Goal: Task Accomplishment & Management: Use online tool/utility

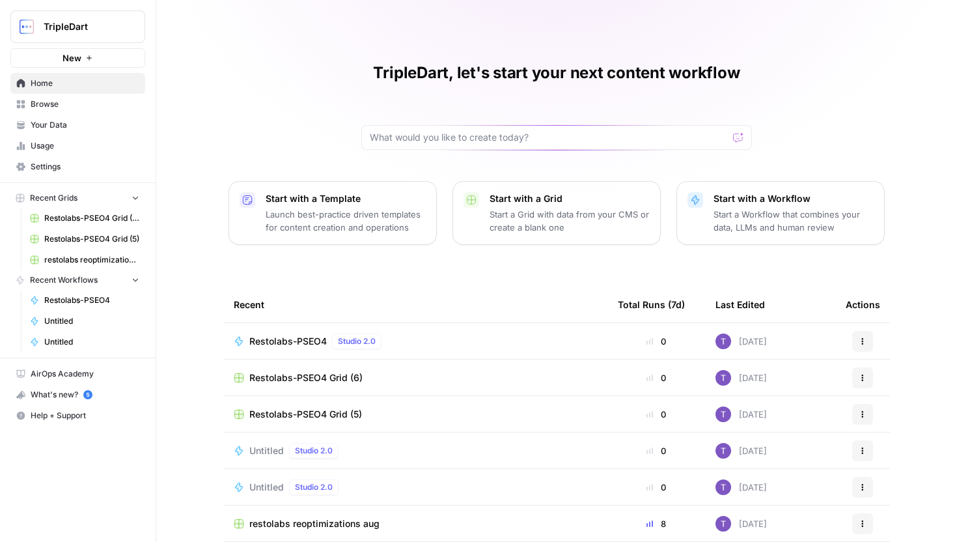
click at [39, 105] on span "Browse" at bounding box center [85, 104] width 109 height 12
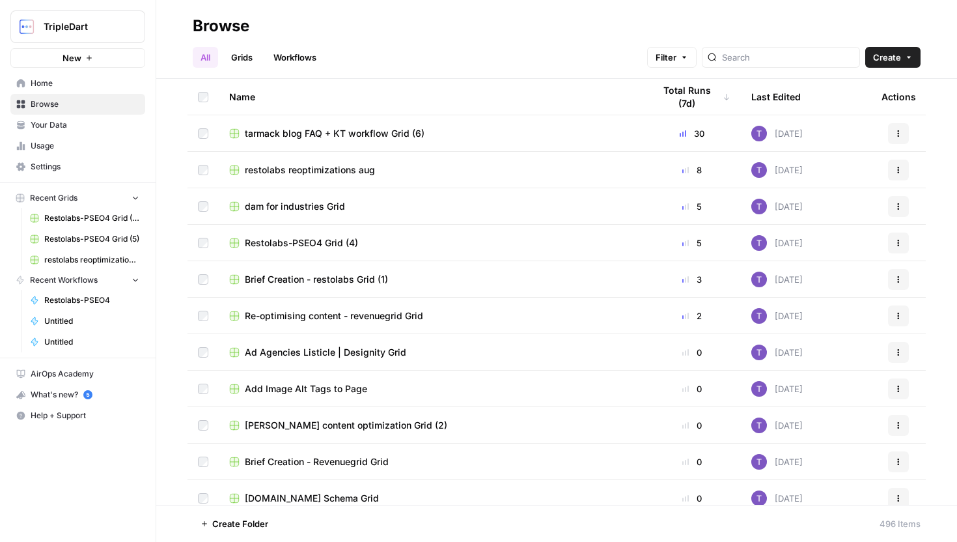
click at [883, 51] on span "Create" at bounding box center [887, 57] width 28 height 13
click at [859, 122] on span "Workflow" at bounding box center [868, 124] width 73 height 13
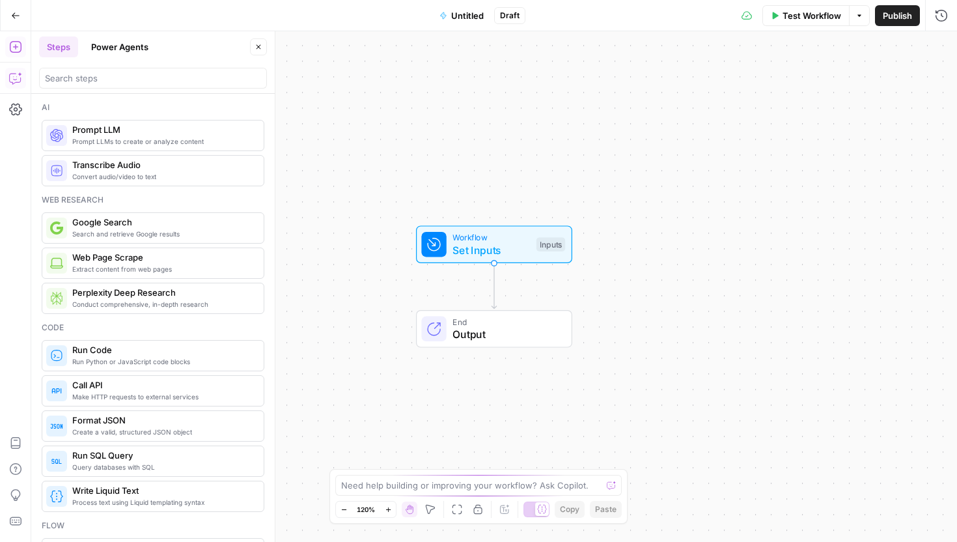
click at [21, 76] on icon "button" at bounding box center [15, 78] width 13 height 13
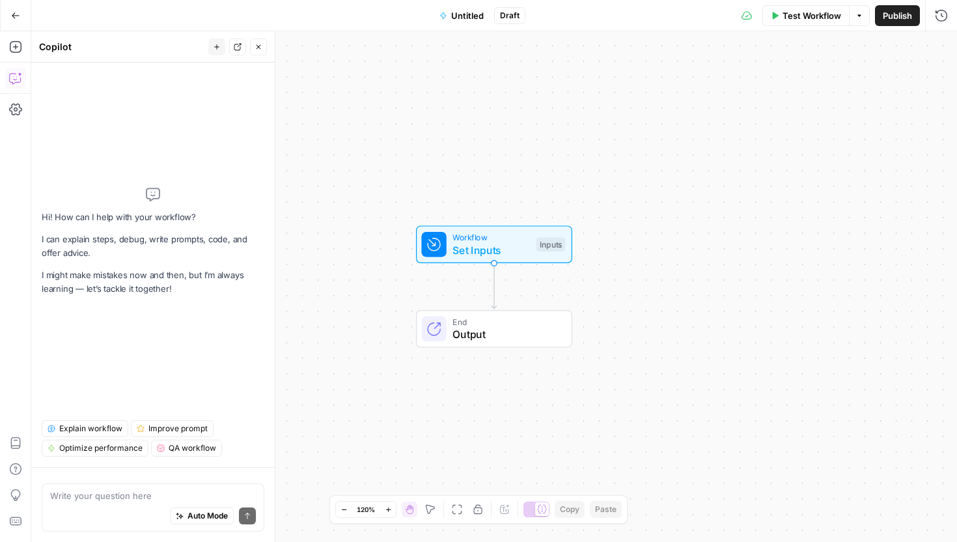
click at [109, 502] on div "Auto Mode Send" at bounding box center [153, 516] width 206 height 29
paste textarea "Lor ips do sitame ConS + adipiscingeli seddoei temporinci. Utla etdo ma al enim…"
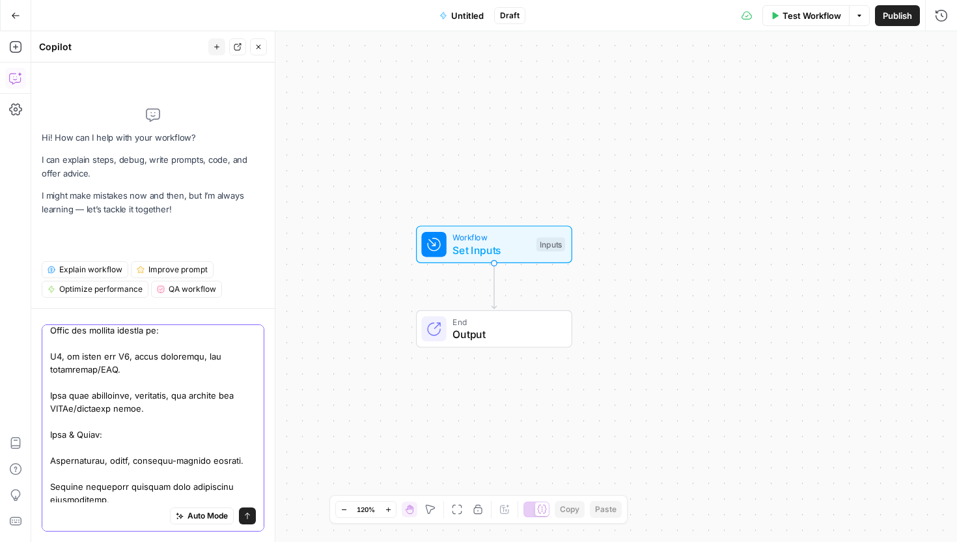
scroll to position [1169, 0]
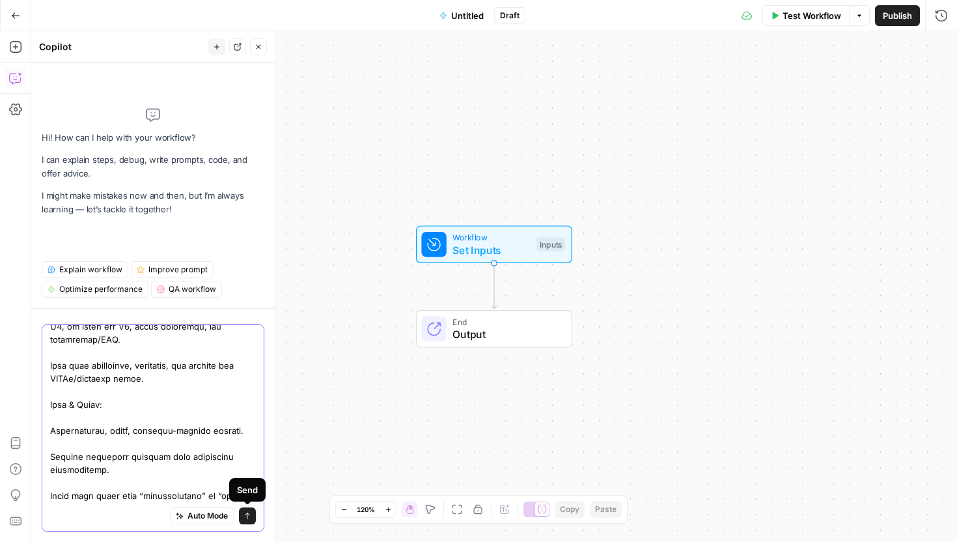
type textarea "Lor ips do sitame ConS + adipiscingeli seddoei temporinci. Utla etdo ma al enim…"
click at [251, 518] on icon "submit" at bounding box center [248, 516] width 8 height 8
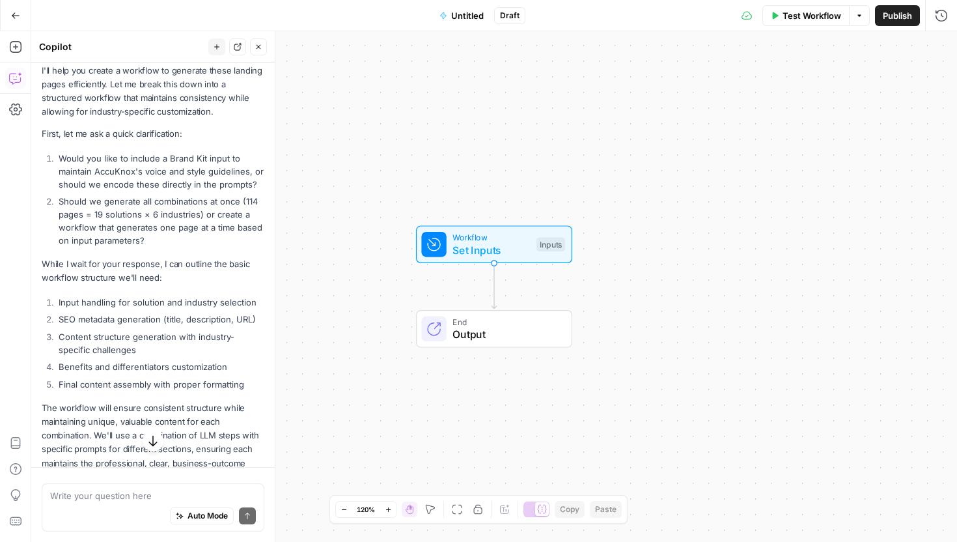
scroll to position [1752, 0]
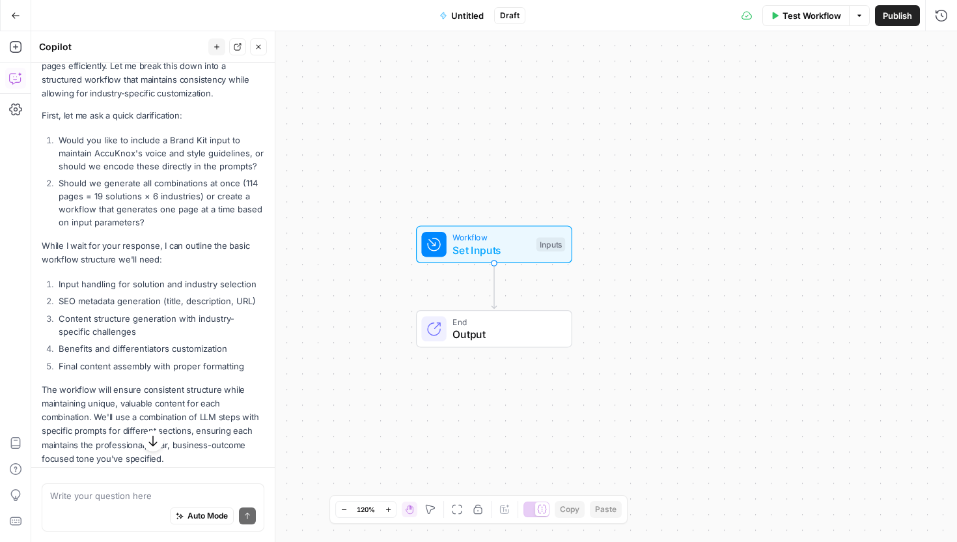
click at [114, 488] on div "Write your question here Auto Mode Send" at bounding box center [153, 507] width 223 height 48
type textarea "1. Yes 2. Create a workflow"
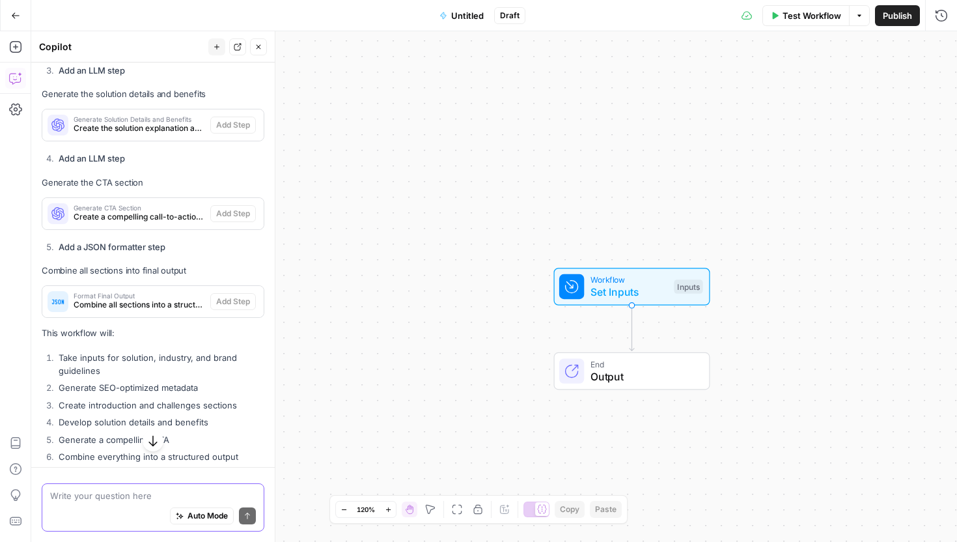
scroll to position [3116, 0]
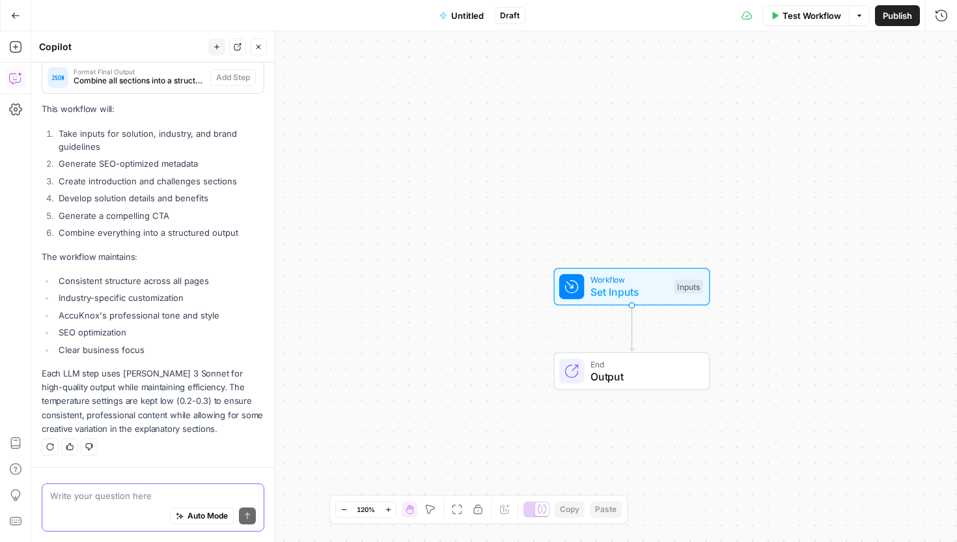
click at [121, 501] on textarea at bounding box center [153, 495] width 206 height 13
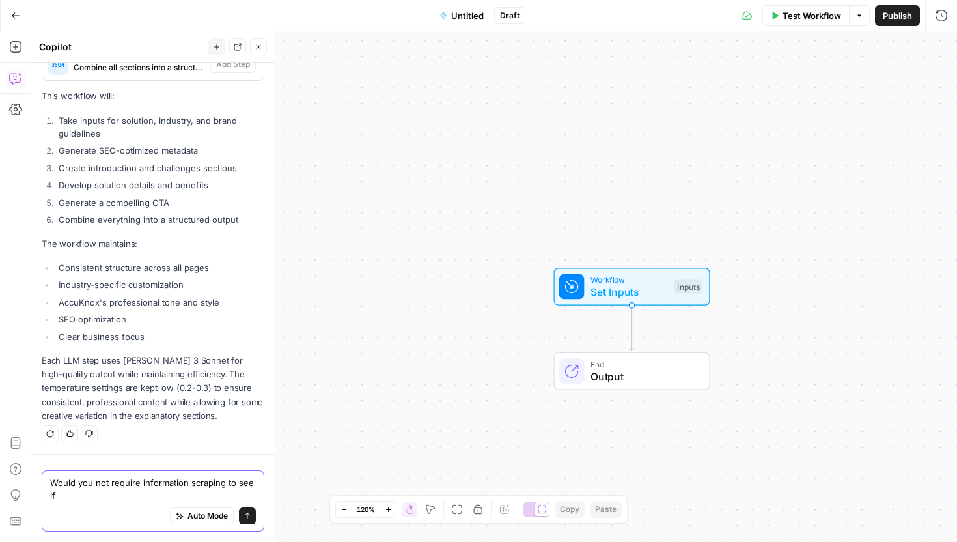
scroll to position [3130, 0]
type textarea "Would you not require information scraping to see if accuknox does or doesn't p…"
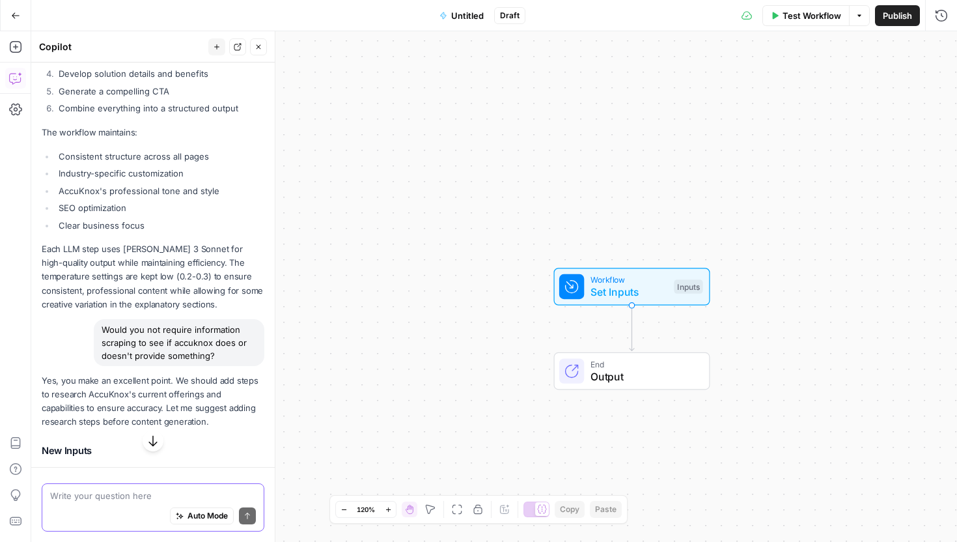
scroll to position [3480, 0]
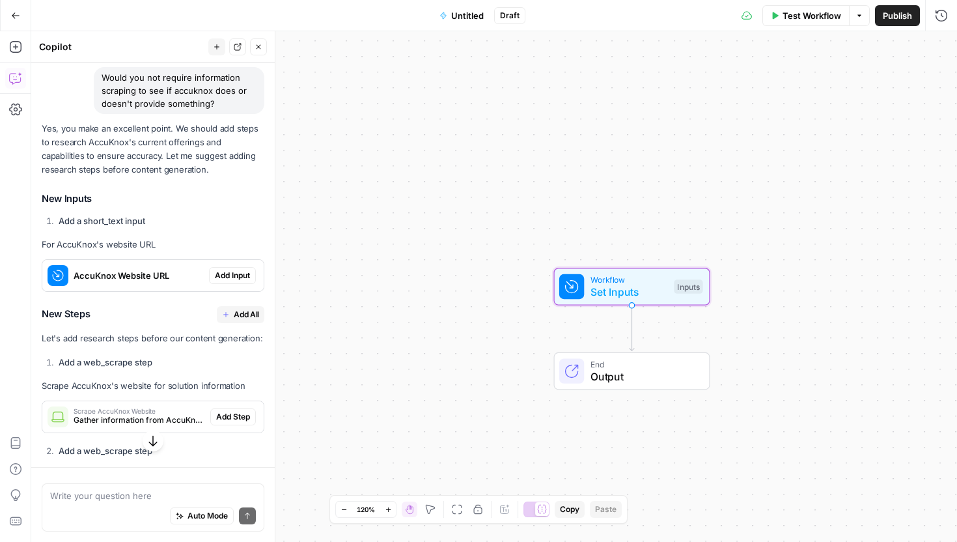
click at [239, 281] on span "Add Input" at bounding box center [232, 276] width 35 height 12
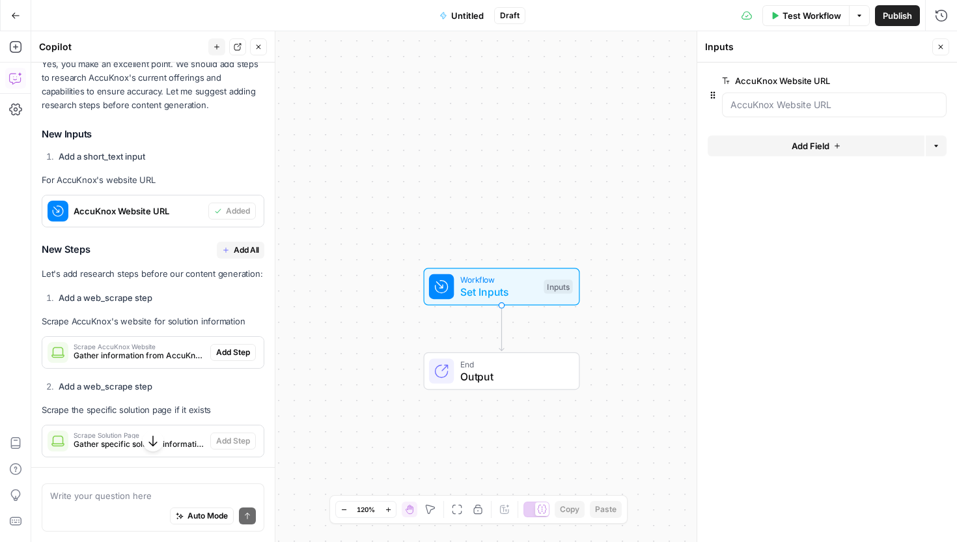
scroll to position [3620, 0]
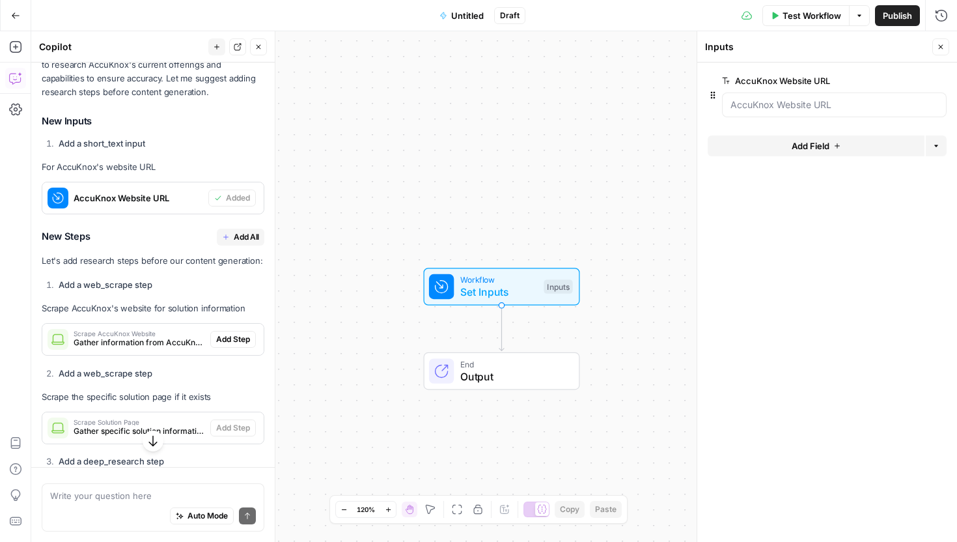
click at [237, 243] on span "Add All" at bounding box center [246, 237] width 25 height 12
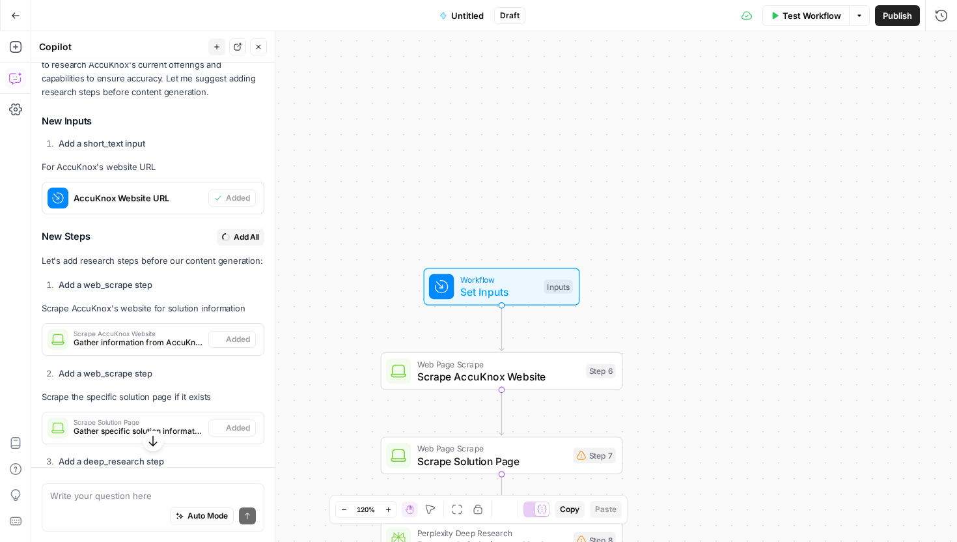
type textarea "Analyze AccuKnox Capabilities"
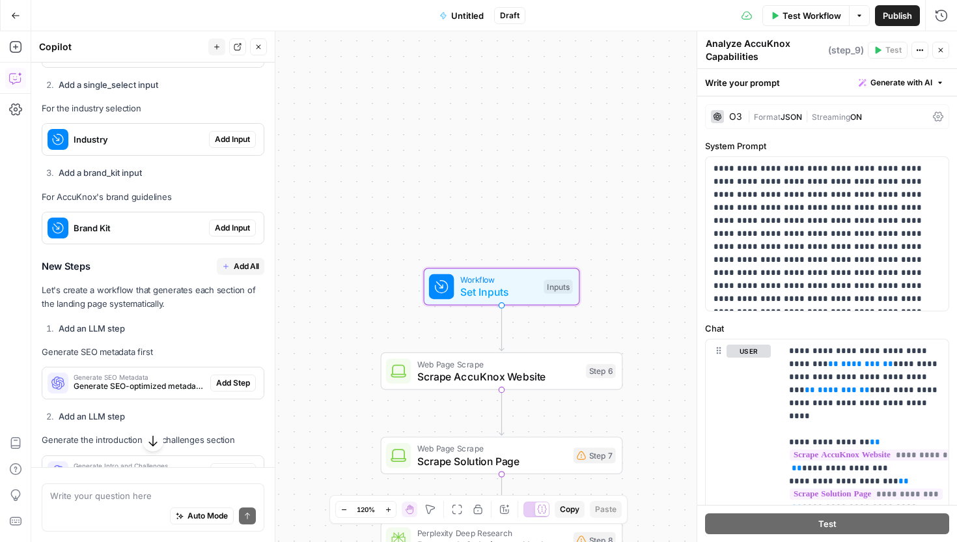
scroll to position [2433, 0]
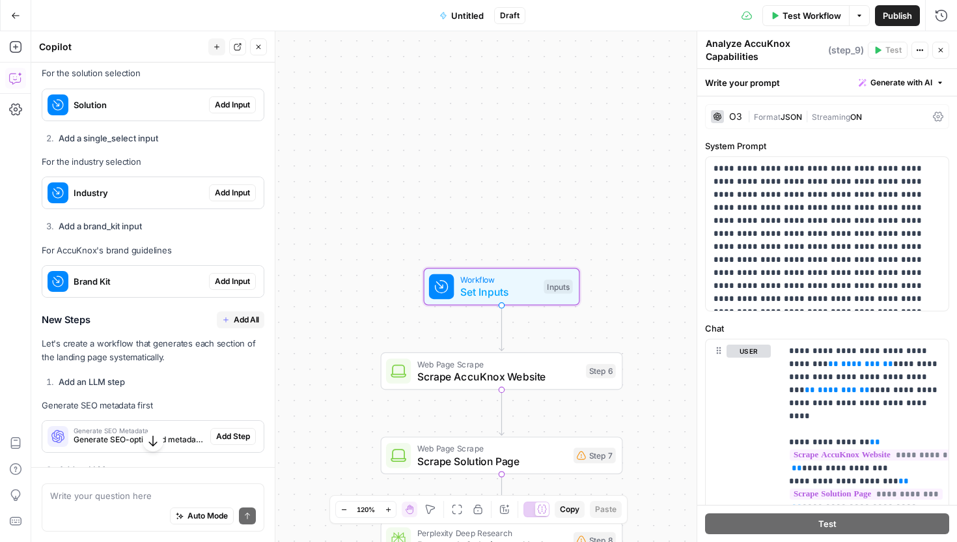
click at [236, 111] on span "Add Input" at bounding box center [232, 105] width 35 height 12
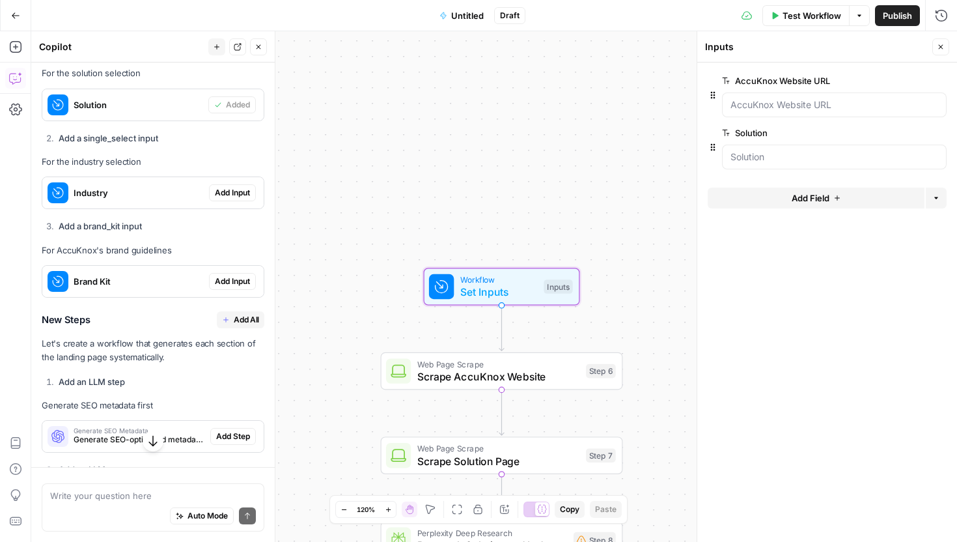
click at [241, 199] on span "Add Input" at bounding box center [232, 193] width 35 height 12
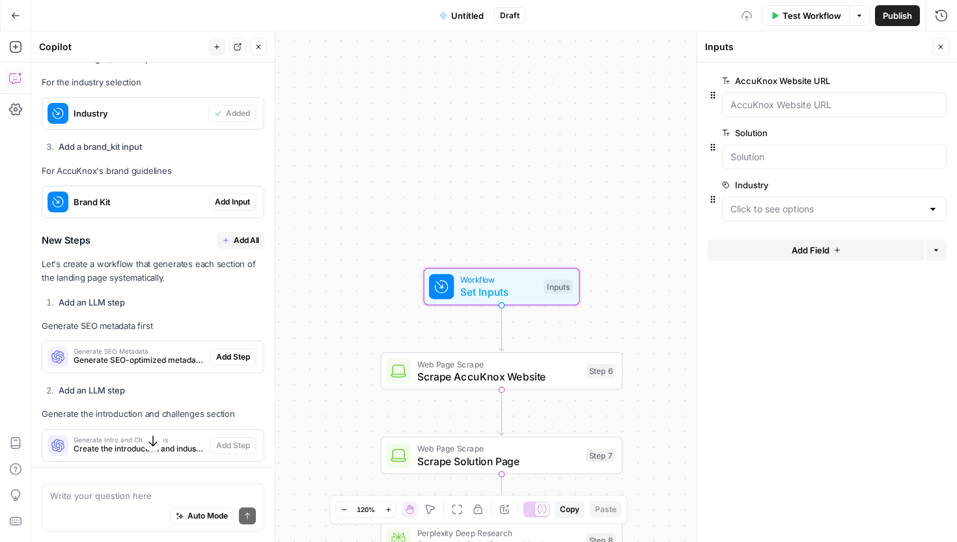
scroll to position [2515, 0]
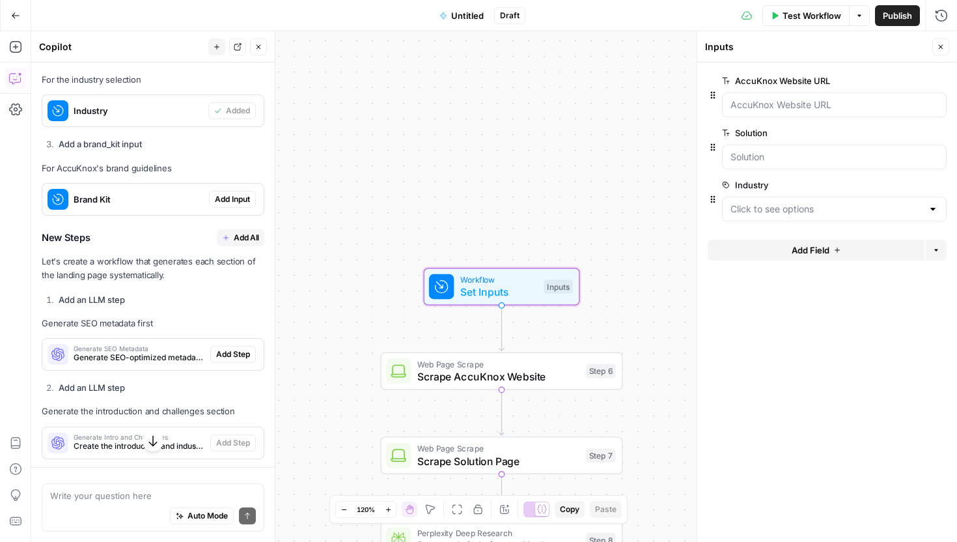
click at [240, 205] on span "Add Input" at bounding box center [232, 199] width 35 height 12
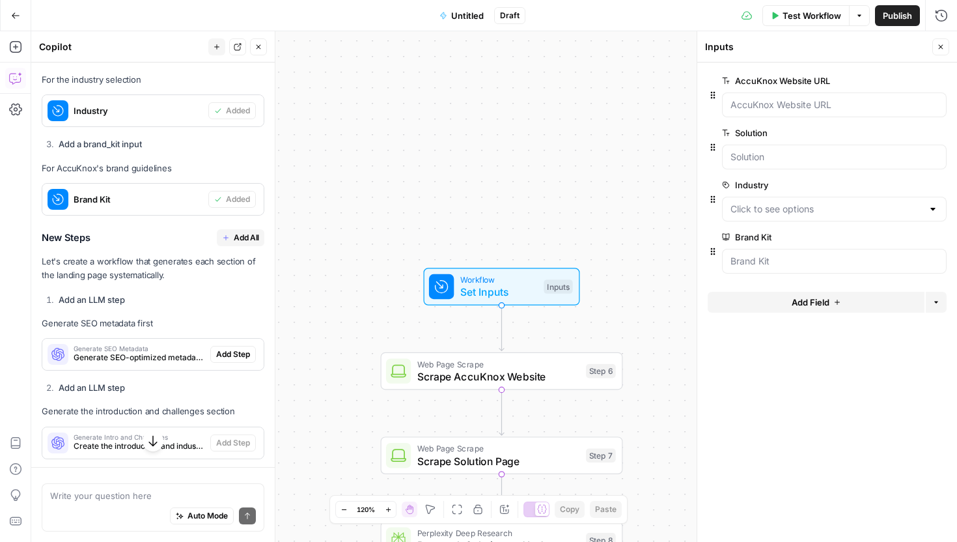
click at [244, 244] on span "Add All" at bounding box center [246, 238] width 25 height 12
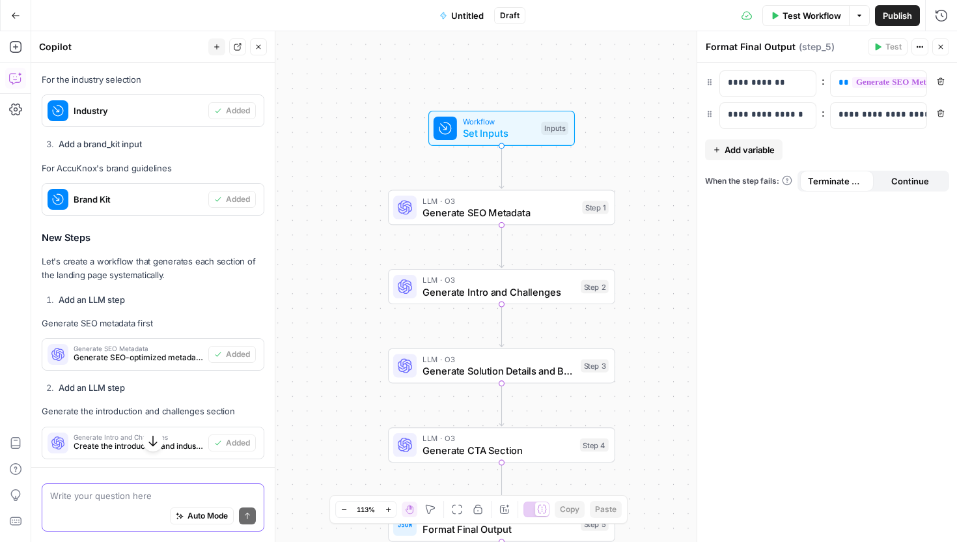
click at [160, 489] on textarea at bounding box center [153, 495] width 206 height 13
type textarea "Check if the flow of the steps is correct"
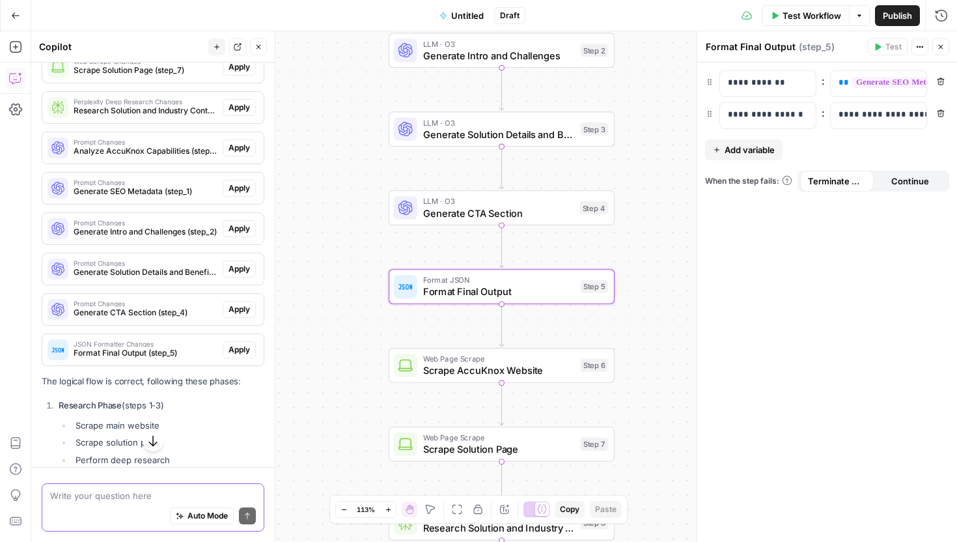
scroll to position [4862, 0]
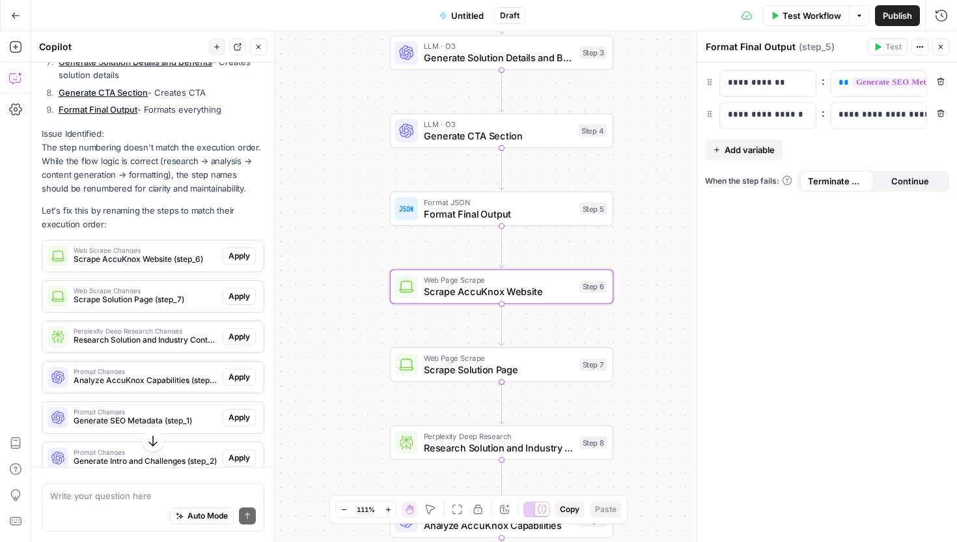
click at [230, 262] on span "Apply" at bounding box center [239, 256] width 21 height 12
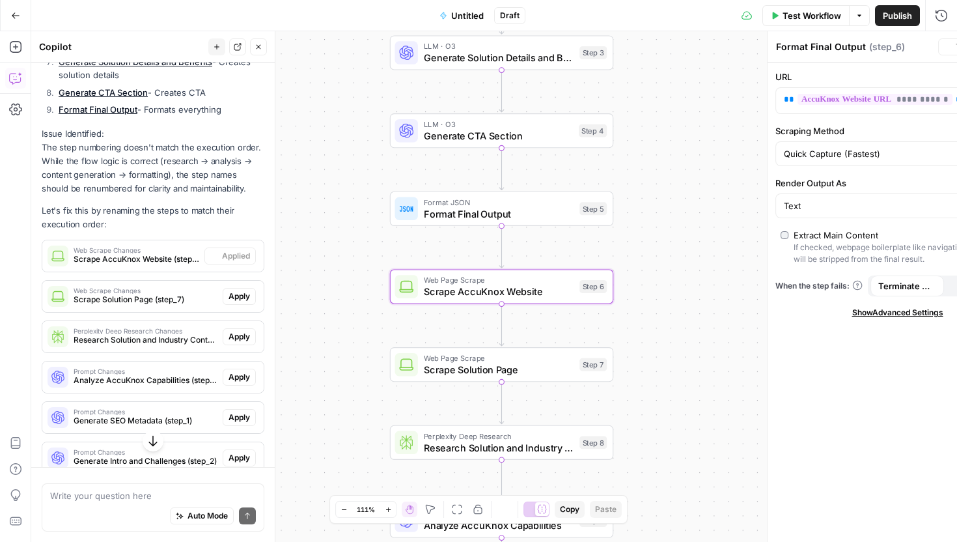
type textarea "Scrape AccuKnox Website"
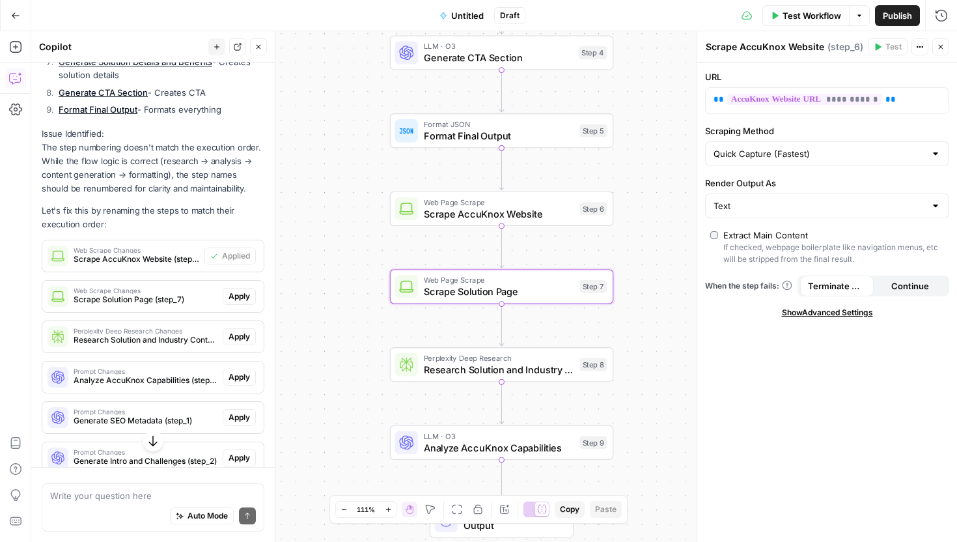
click at [240, 302] on span "Apply" at bounding box center [239, 296] width 21 height 12
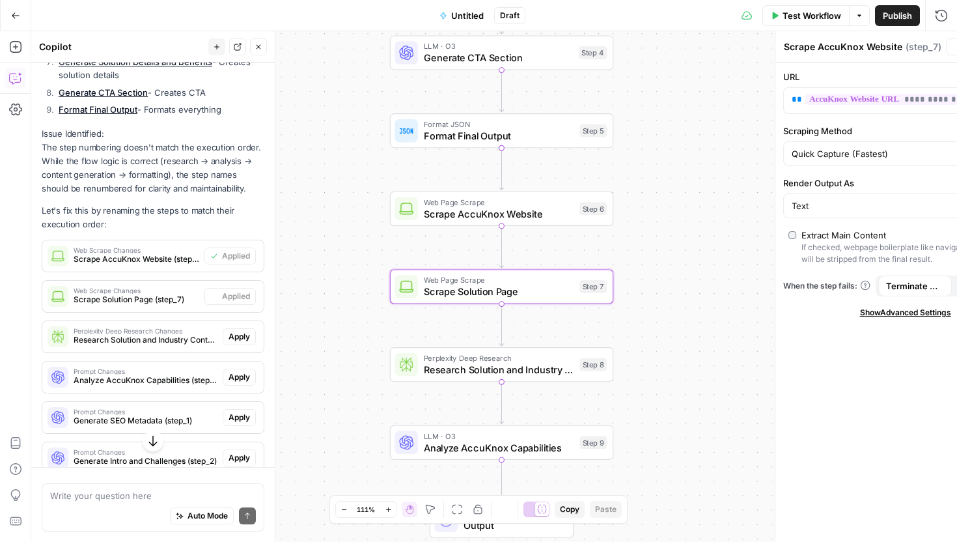
type textarea "Scrape Solution Page"
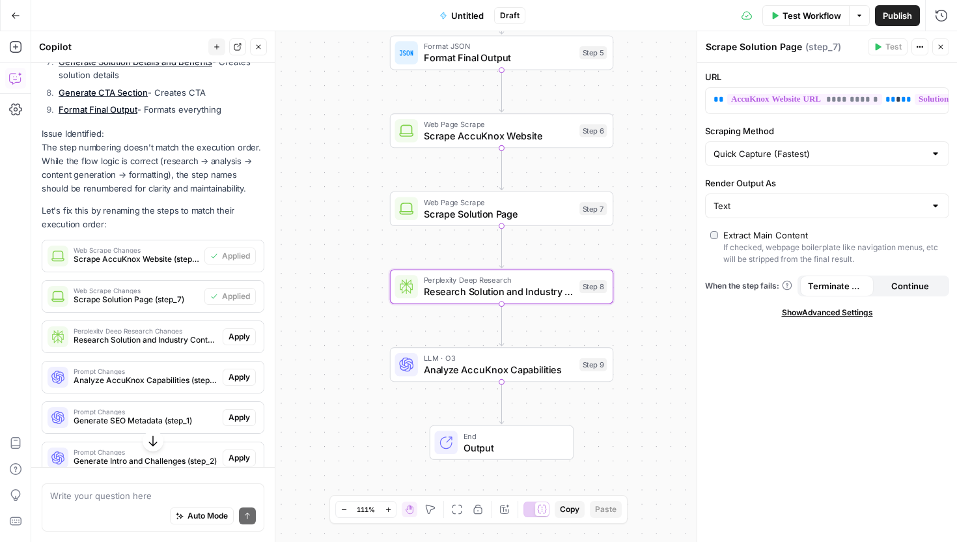
click at [243, 343] on span "Apply" at bounding box center [239, 337] width 21 height 12
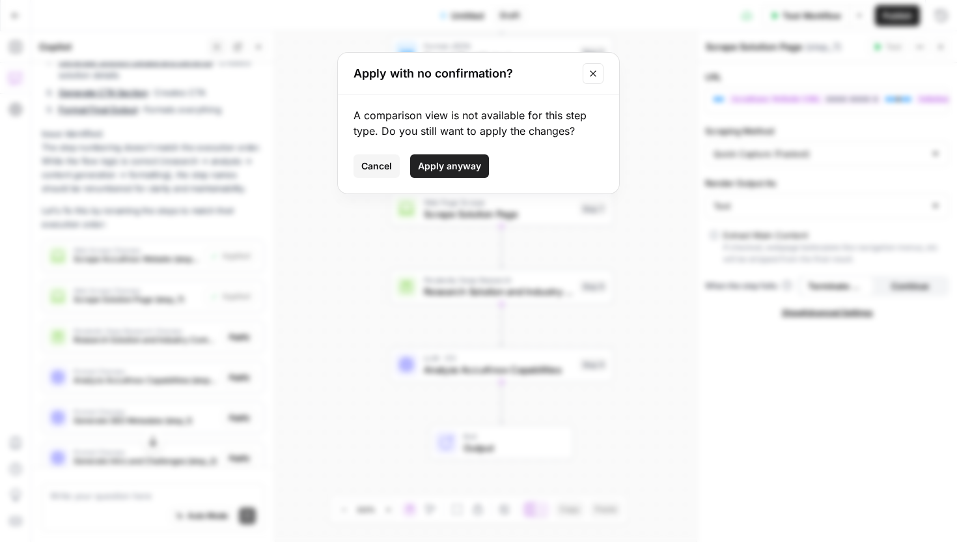
click at [429, 173] on button "Apply anyway" at bounding box center [449, 165] width 79 height 23
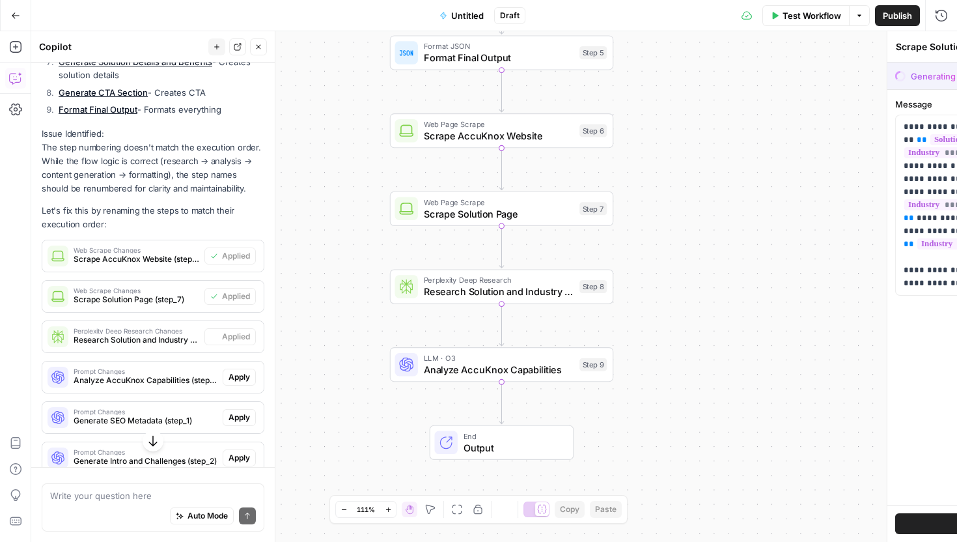
type textarea "Research Solution and Industry Context"
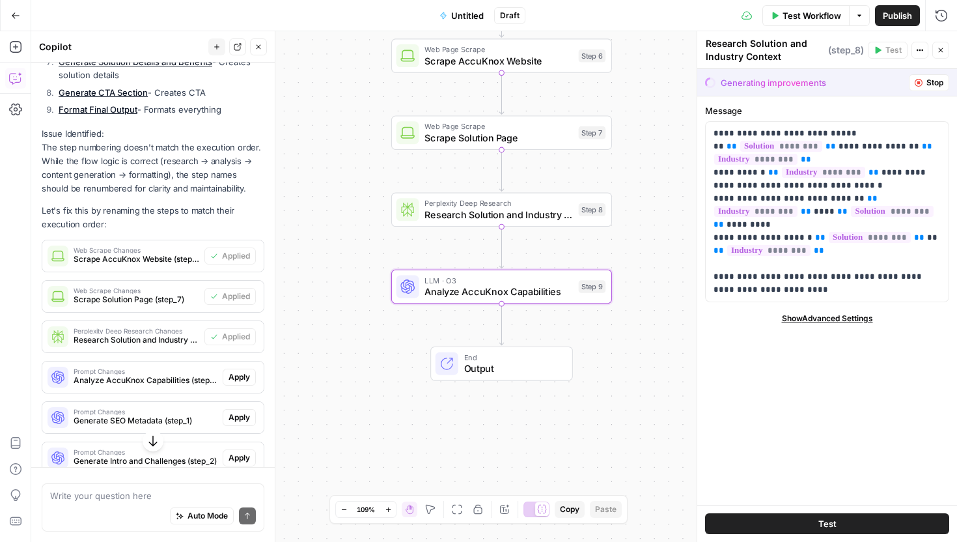
click at [249, 385] on button "Apply" at bounding box center [239, 377] width 33 height 17
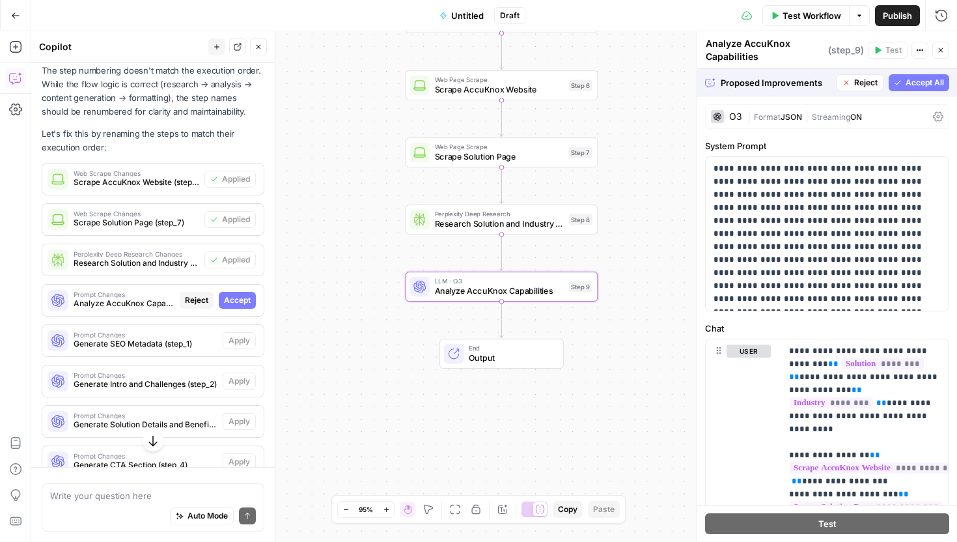
scroll to position [4920, 0]
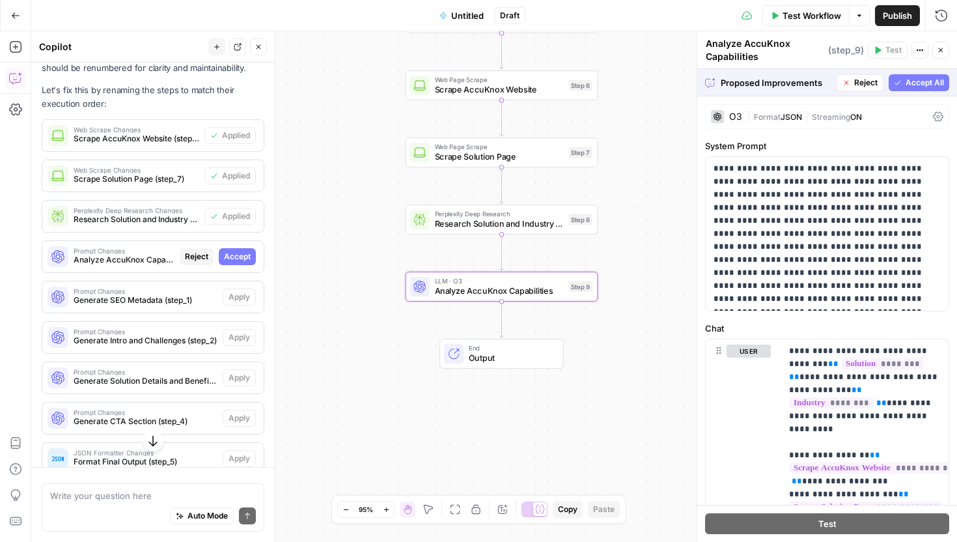
click at [222, 265] on button "Accept" at bounding box center [237, 256] width 37 height 17
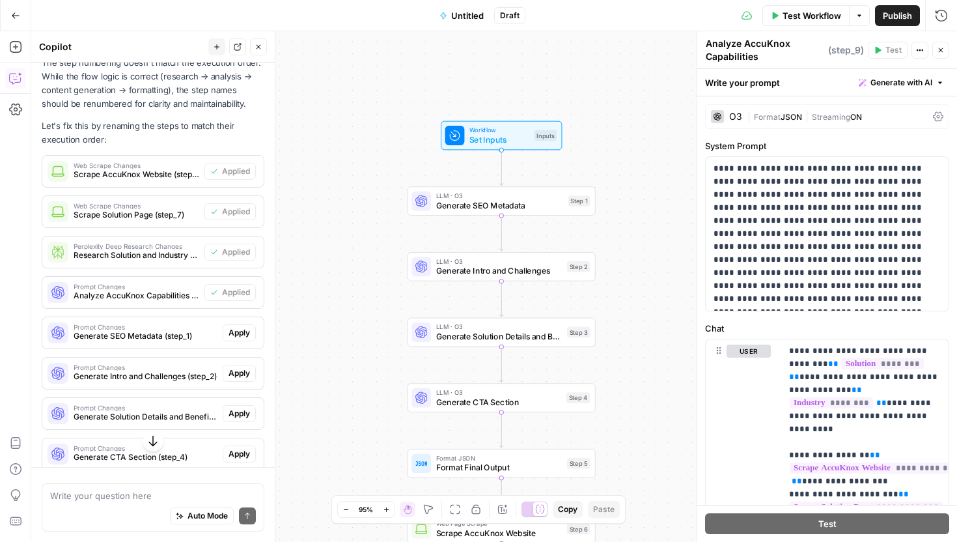
scroll to position [4963, 0]
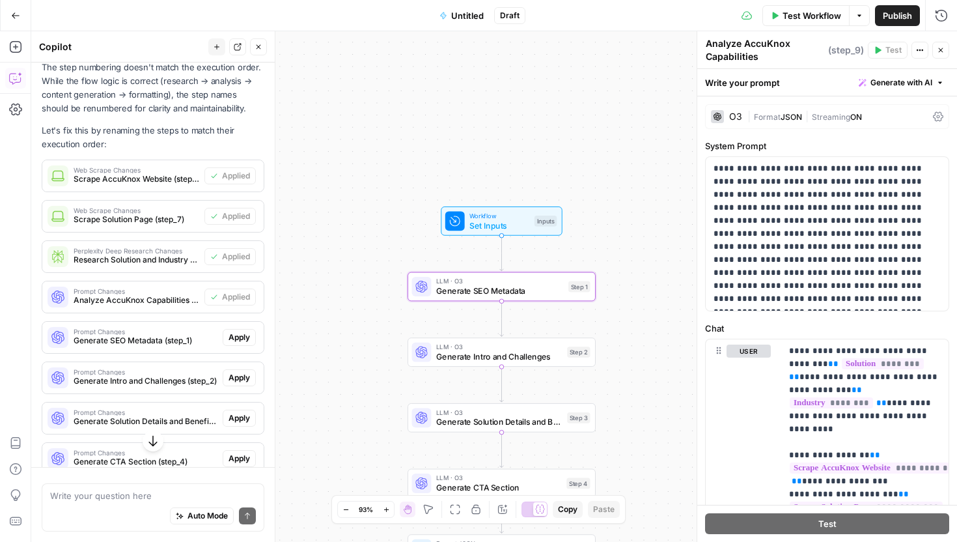
click at [238, 343] on span "Apply" at bounding box center [239, 337] width 21 height 12
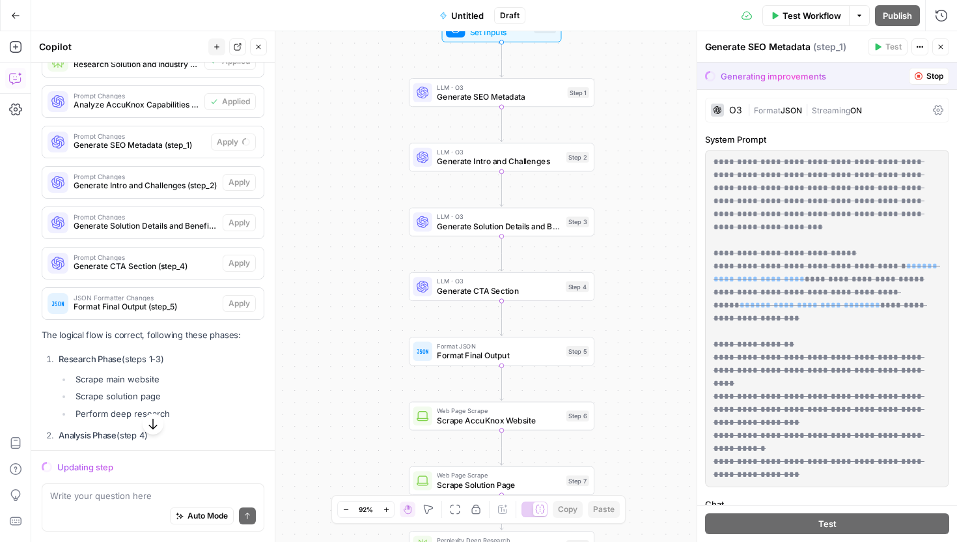
scroll to position [5080, 0]
